Goal: Task Accomplishment & Management: Manage account settings

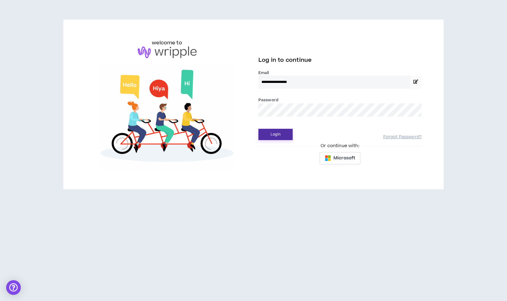
click at [282, 135] on button "Login" at bounding box center [275, 134] width 34 height 11
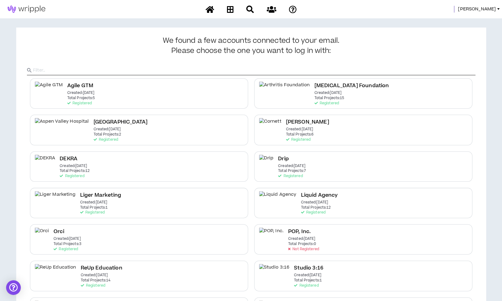
click at [494, 8] on span "[PERSON_NAME]" at bounding box center [477, 9] width 38 height 7
click at [467, 18] on link "System Admin Portal" at bounding box center [470, 20] width 55 height 9
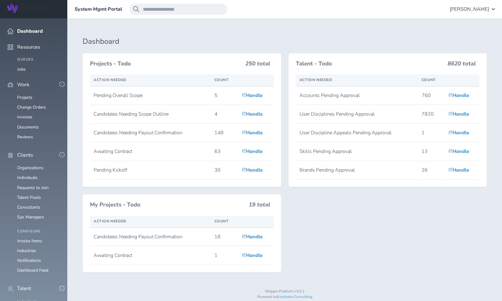
scroll to position [70, 0]
click at [35, 204] on link "Consultants" at bounding box center [28, 207] width 23 height 6
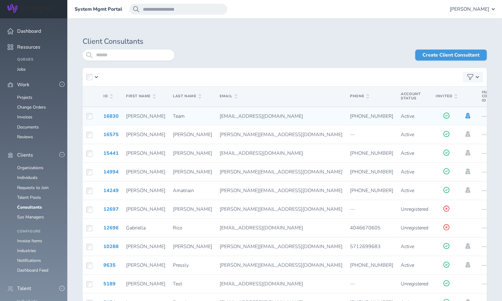
click at [465, 116] on icon at bounding box center [467, 116] width 5 height 6
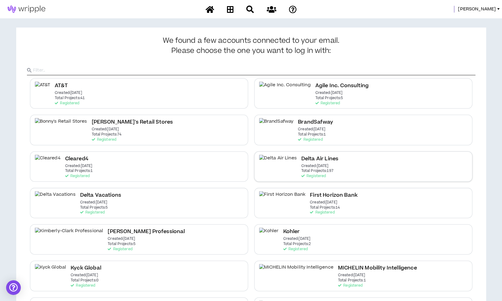
click at [304, 166] on p "Created: Dec 7 2020" at bounding box center [314, 166] width 27 height 4
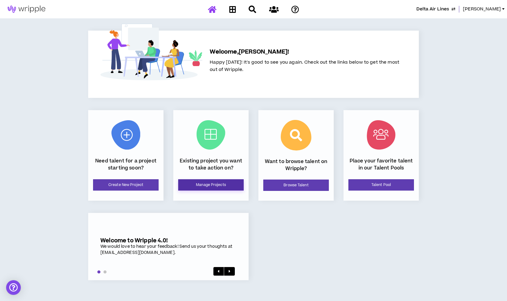
click at [220, 184] on link "Manage Projects" at bounding box center [210, 184] width 65 height 11
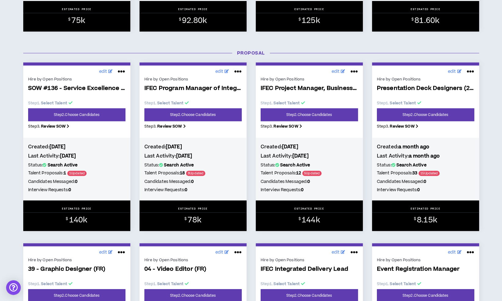
scroll to position [256, 0]
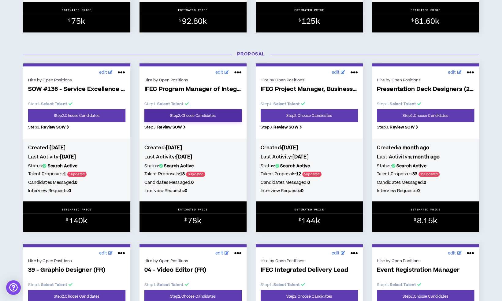
click at [219, 117] on link "Step 2 . Choose Candidates" at bounding box center [192, 115] width 97 height 13
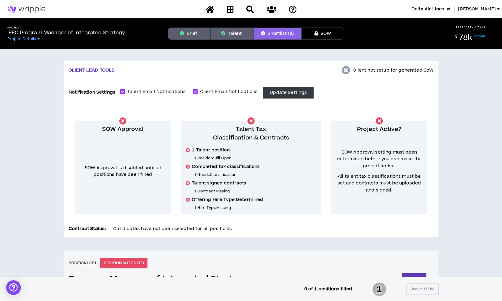
click at [200, 34] on button "Brief" at bounding box center [189, 34] width 43 height 12
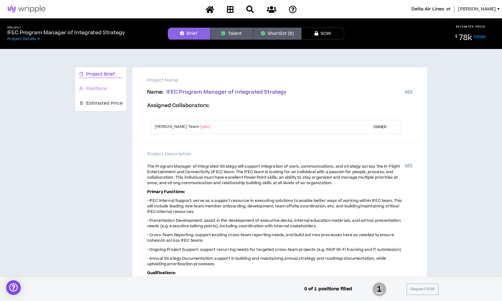
click at [111, 84] on div "Positions" at bounding box center [100, 89] width 51 height 14
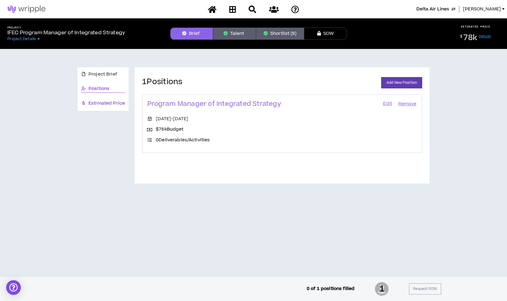
click at [111, 100] on span "Estimated Price" at bounding box center [106, 103] width 36 height 7
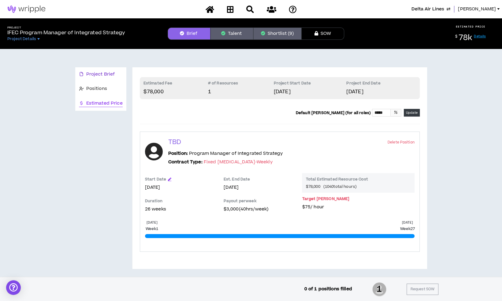
click at [115, 74] on div "Project Brief" at bounding box center [101, 74] width 44 height 7
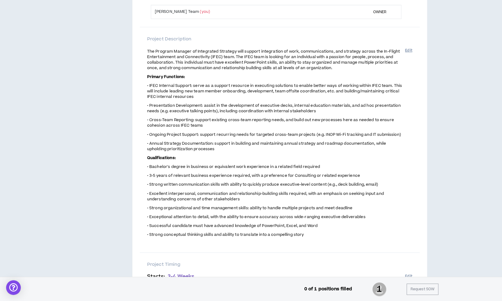
scroll to position [115, 0]
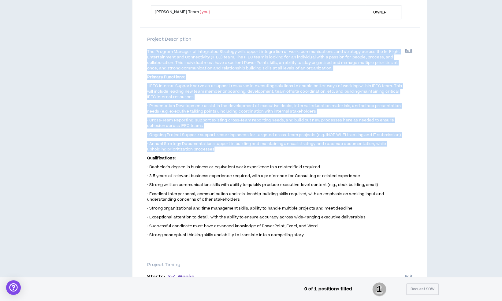
drag, startPoint x: 147, startPoint y: 50, endPoint x: 193, endPoint y: 147, distance: 107.0
click at [193, 147] on span "The Program Manager of Integrated Strategy will support integration of work, co…" at bounding box center [276, 147] width 258 height 199
copy span "The Program Manager of Integrated Strategy will support integration of work, co…"
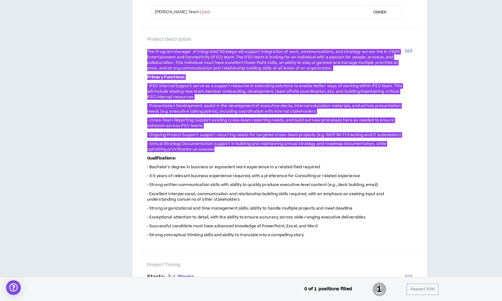
scroll to position [0, 0]
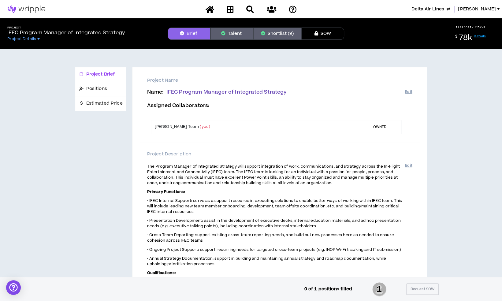
click at [274, 28] on button "Shortlist (9)" at bounding box center [277, 34] width 48 height 12
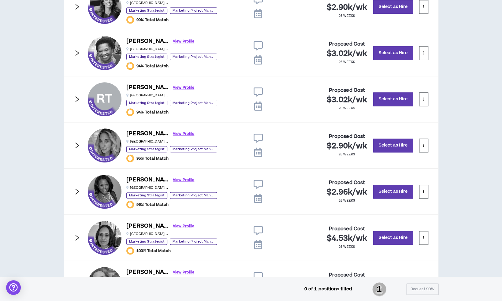
scroll to position [415, 0]
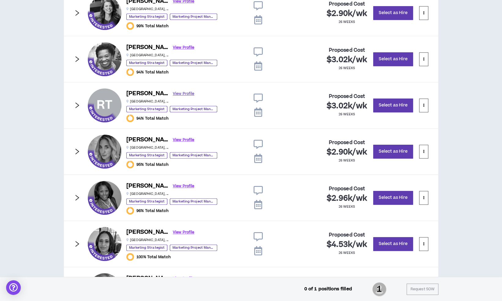
click at [173, 90] on link "View Profile" at bounding box center [183, 93] width 21 height 11
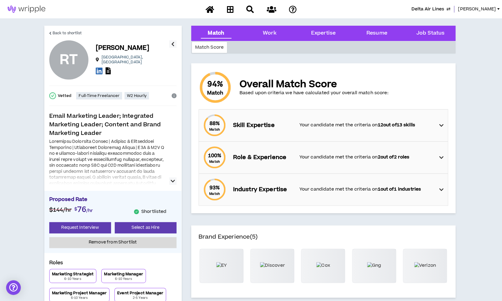
click at [110, 68] on icon at bounding box center [108, 70] width 5 height 7
click at [66, 28] on link "Back to shortlist" at bounding box center [65, 33] width 33 height 15
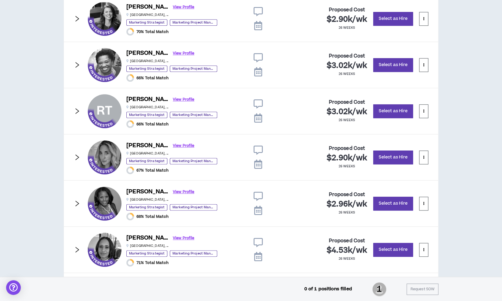
scroll to position [415, 0]
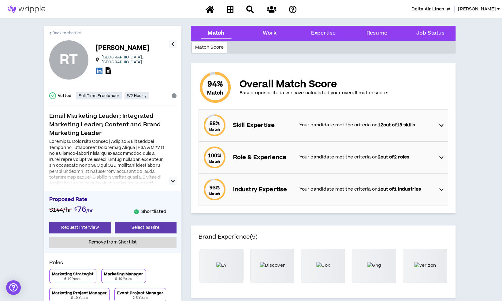
click at [69, 33] on span "Back to shortlist" at bounding box center [67, 33] width 29 height 6
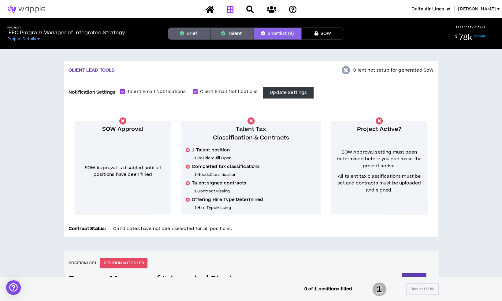
click at [231, 12] on icon at bounding box center [230, 10] width 7 height 8
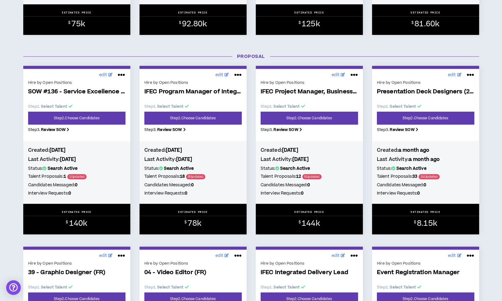
scroll to position [253, 0]
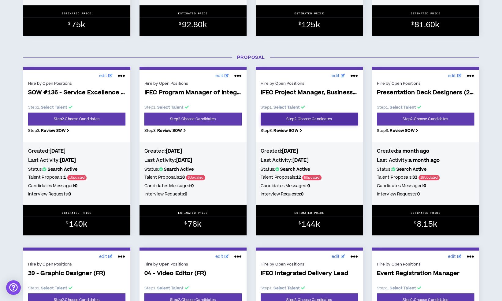
click at [331, 119] on link "Step 2 . Choose Candidates" at bounding box center [309, 119] width 97 height 13
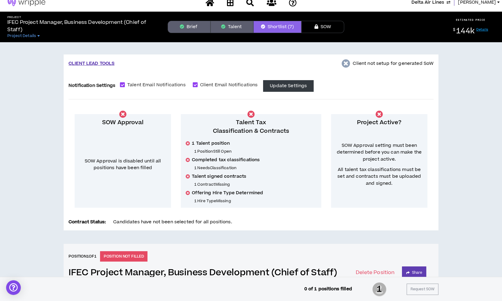
scroll to position [5, 0]
